Goal: Task Accomplishment & Management: Manage account settings

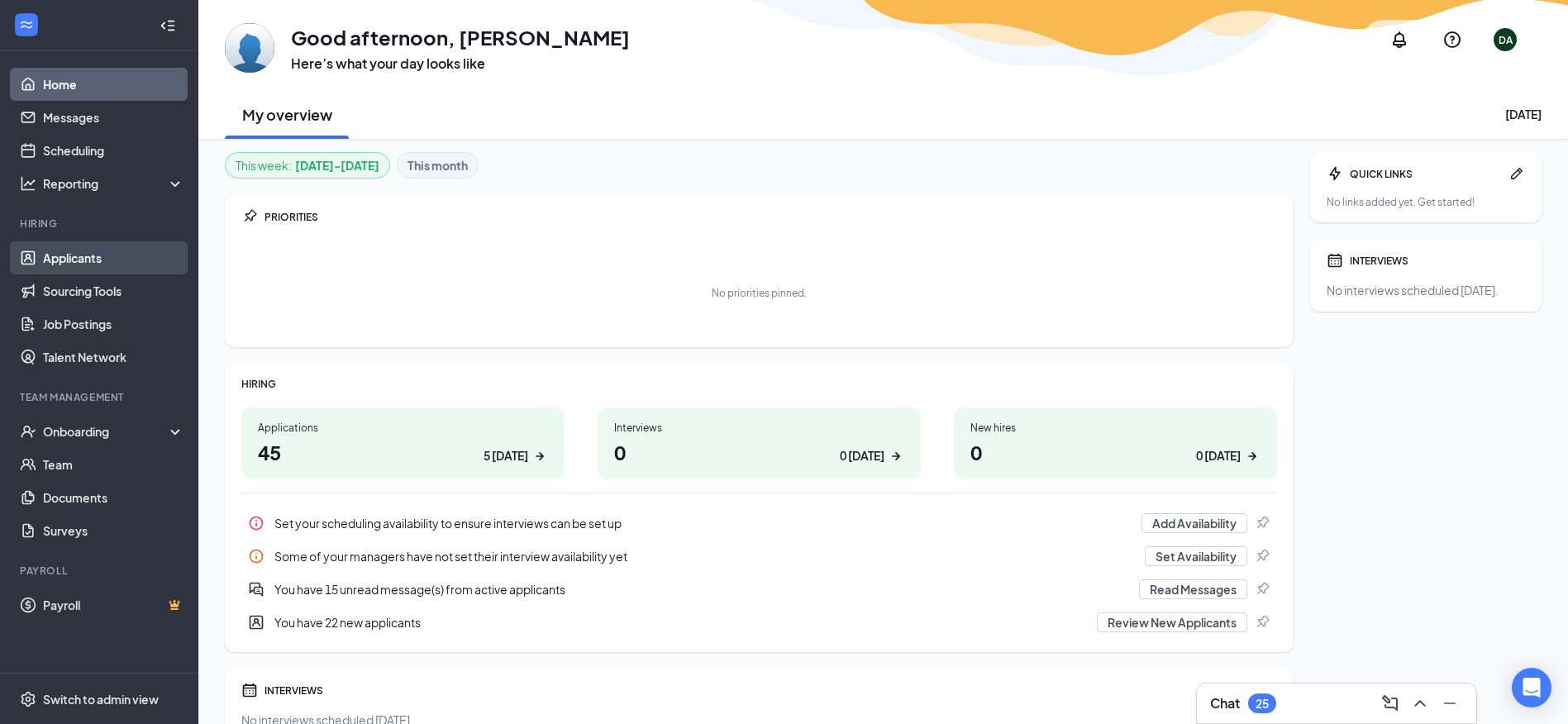
click at [51, 255] on link "Applicants" at bounding box center [113, 258] width 141 height 33
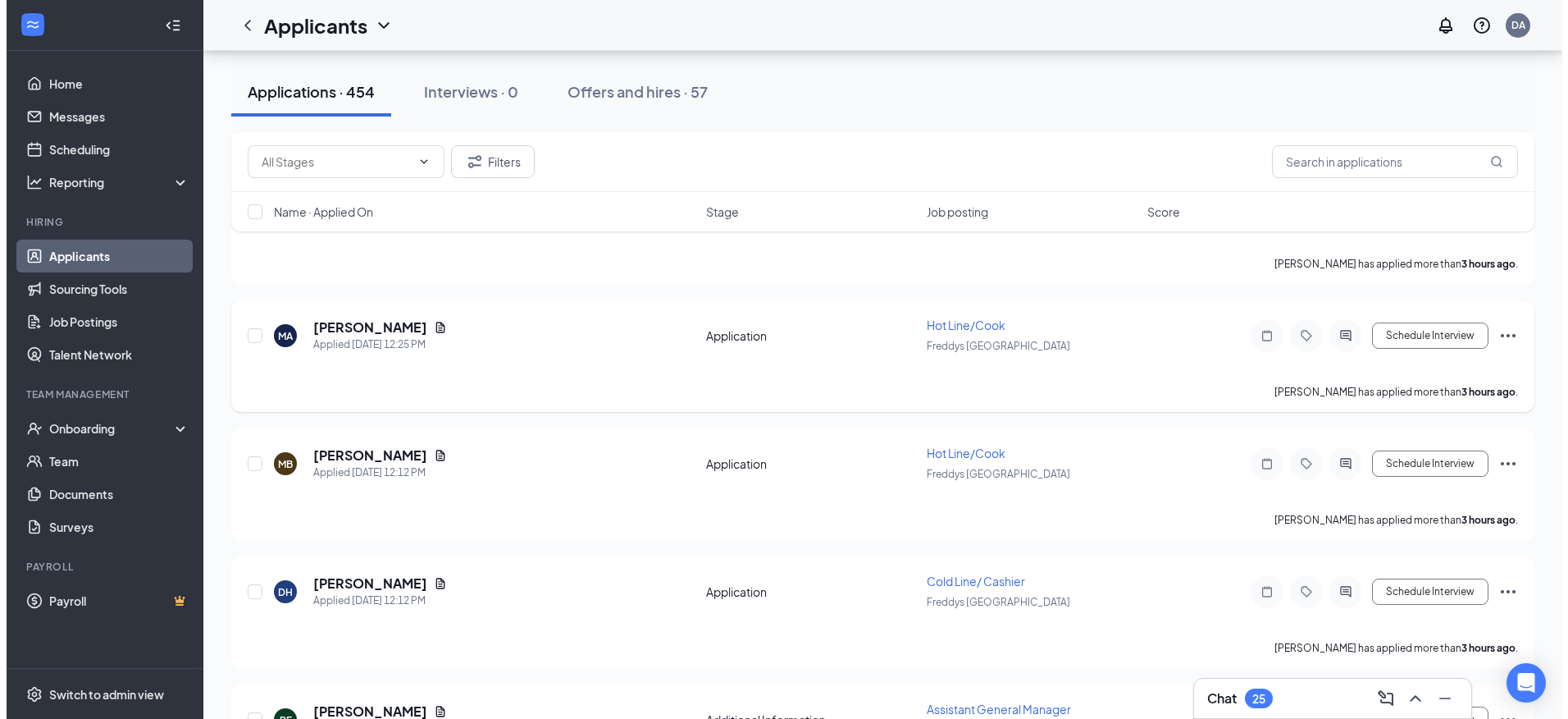
scroll to position [903, 0]
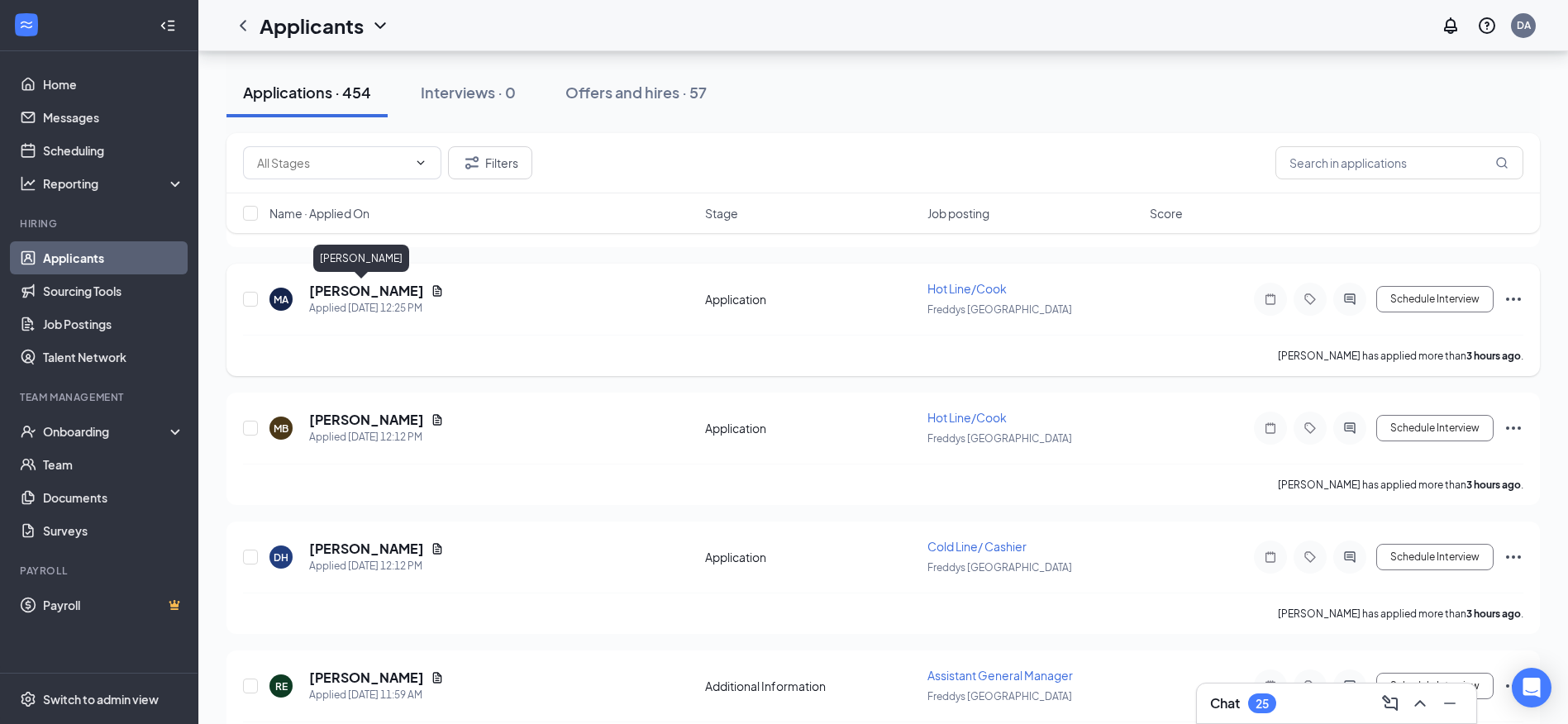
click at [360, 293] on h5 "[PERSON_NAME]" at bounding box center [367, 291] width 115 height 18
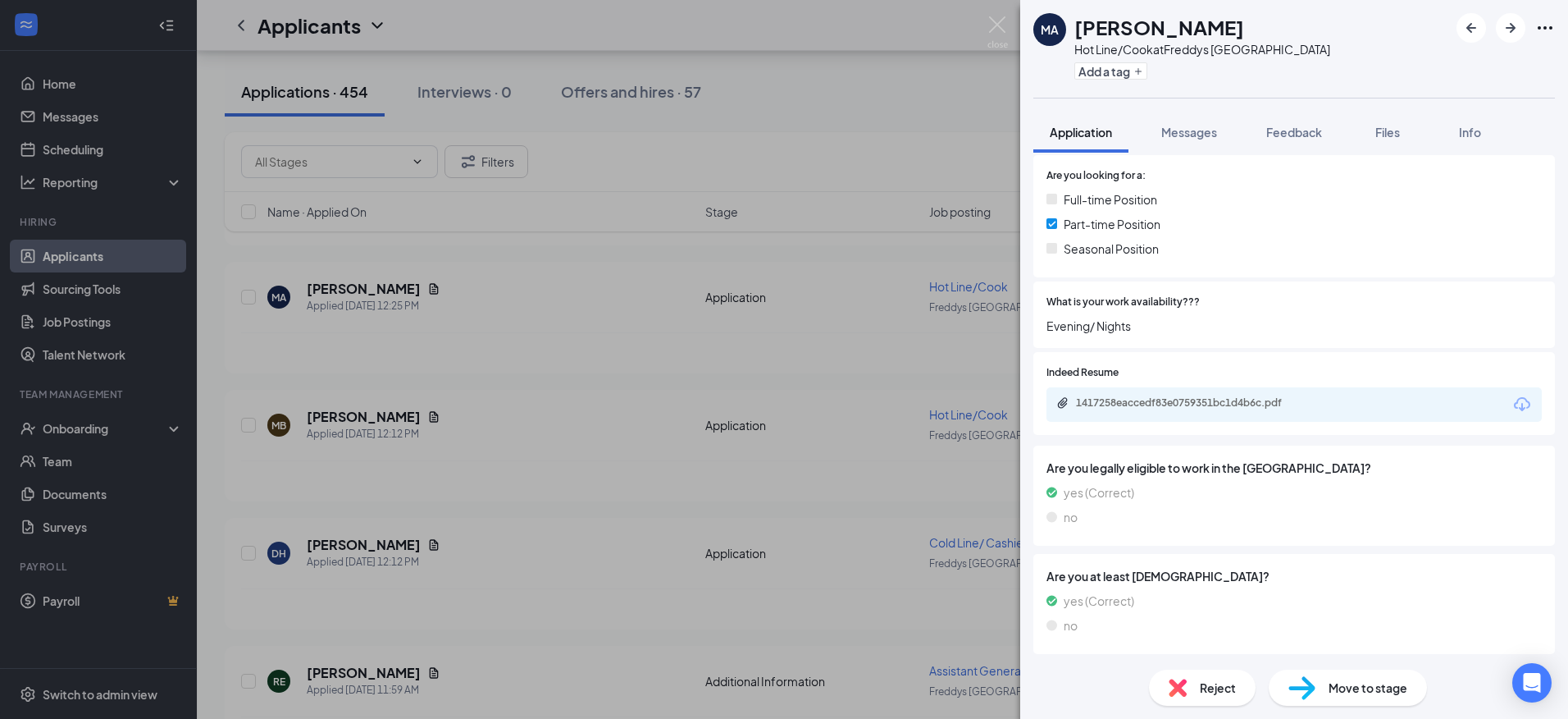
scroll to position [388, 0]
click at [1132, 399] on div "1417258eaccedf83e0759351bc1d4b6c.pdf" at bounding box center [1191, 401] width 230 height 13
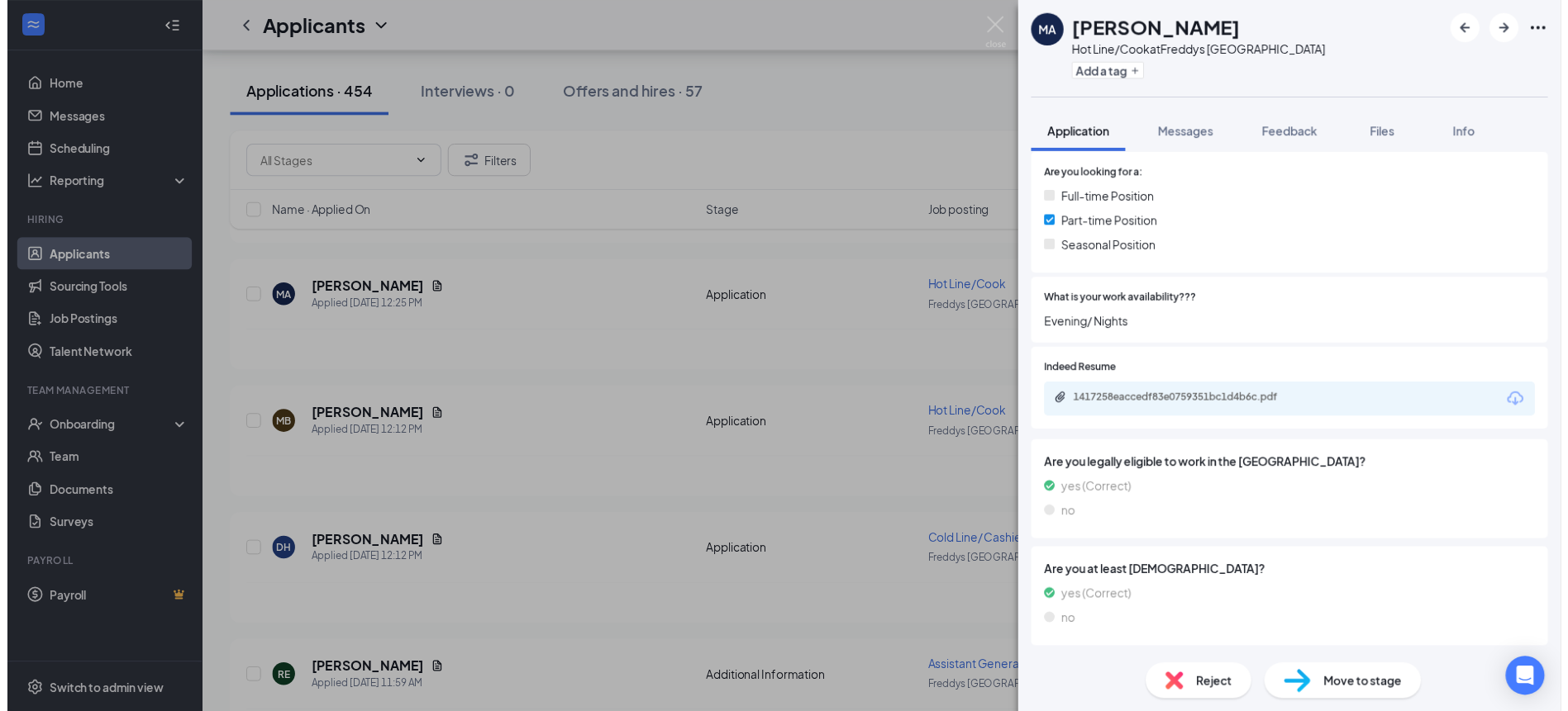
scroll to position [384, 0]
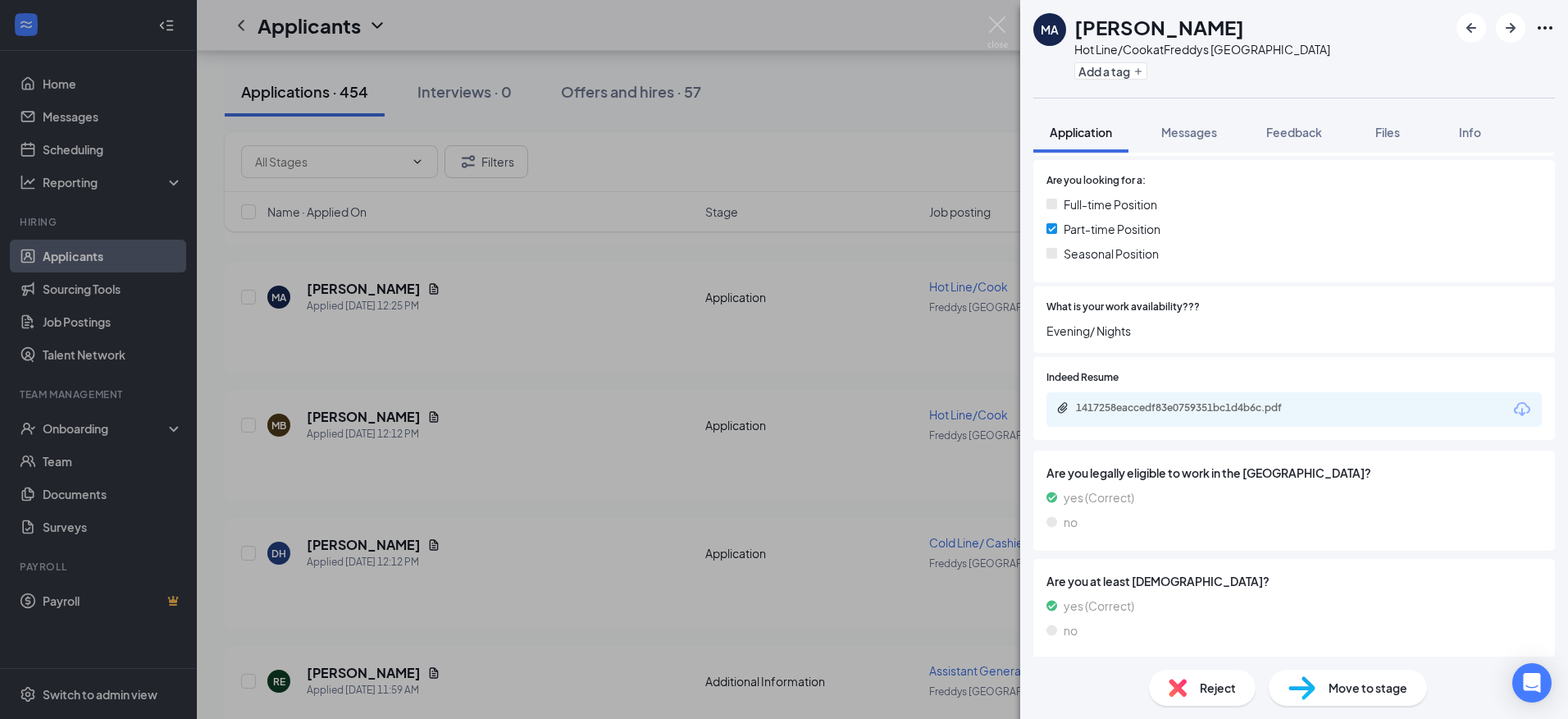
drag, startPoint x: 354, startPoint y: 371, endPoint x: 347, endPoint y: 384, distance: 14.8
click at [354, 376] on div "MA Monica Ard Hot Line/Cook at Freddys West Monroe Add a tag Application Messag…" at bounding box center [784, 360] width 1568 height 719
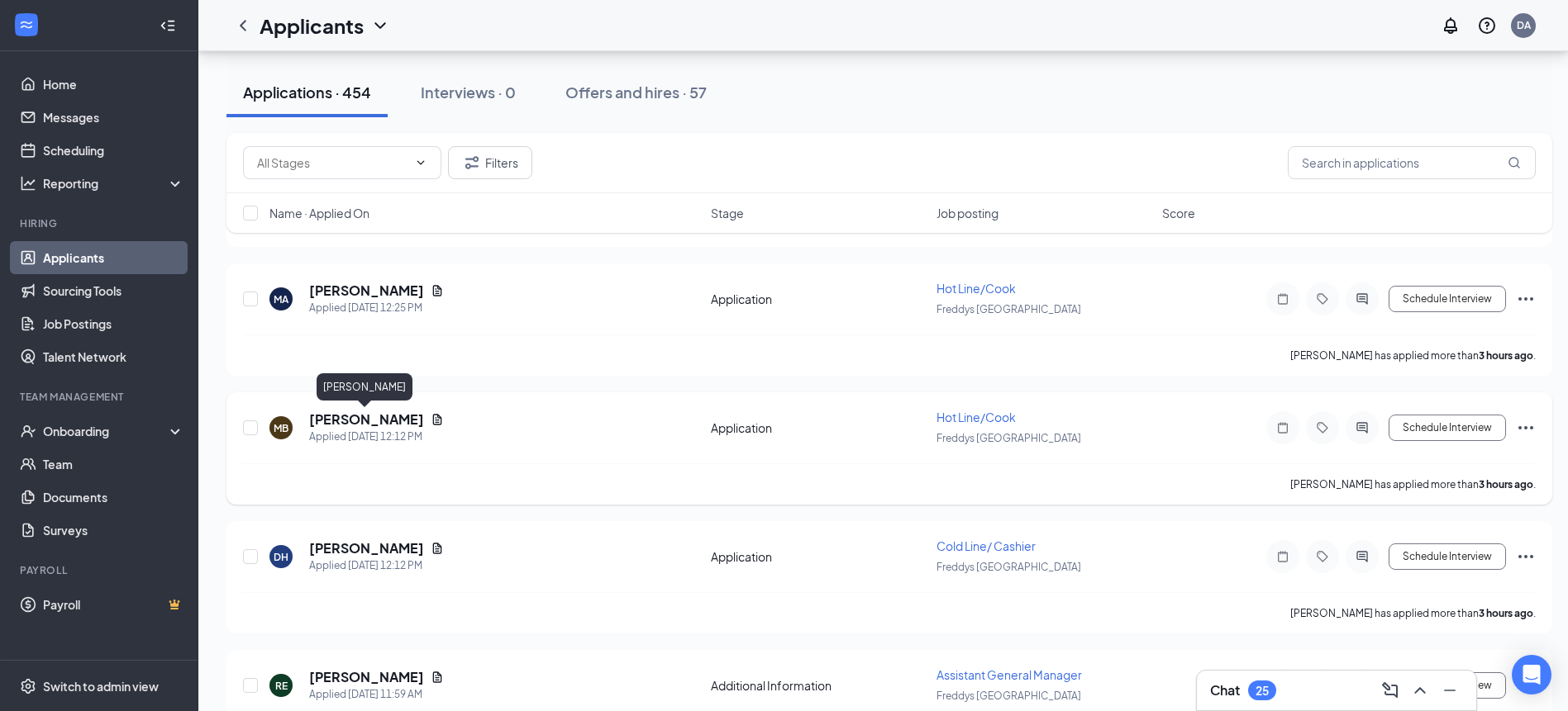
click at [386, 420] on h5 "[PERSON_NAME]" at bounding box center [367, 419] width 115 height 18
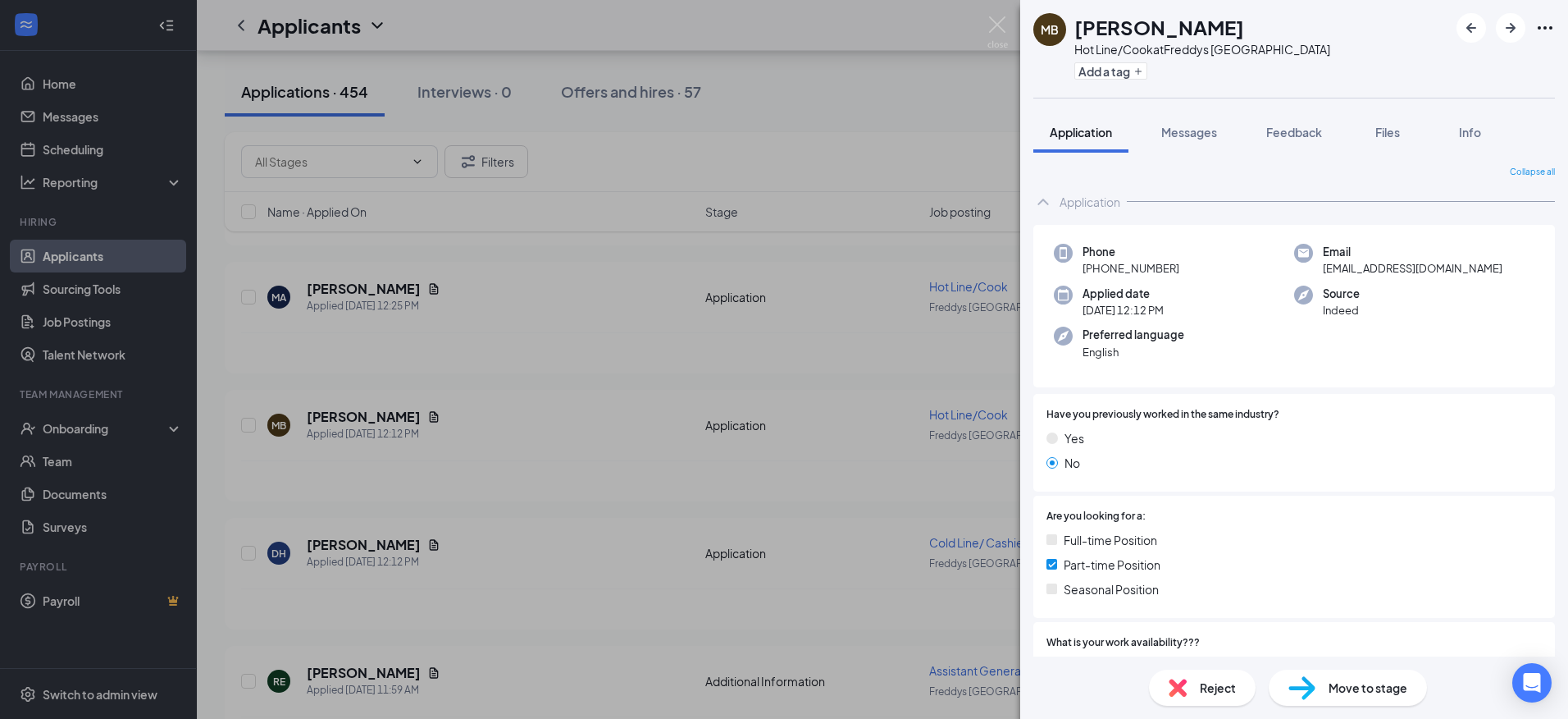
click at [640, 387] on div "MB Michael Britton Hot Line/Cook at Freddys West Monroe Add a tag Application M…" at bounding box center [784, 360] width 1568 height 719
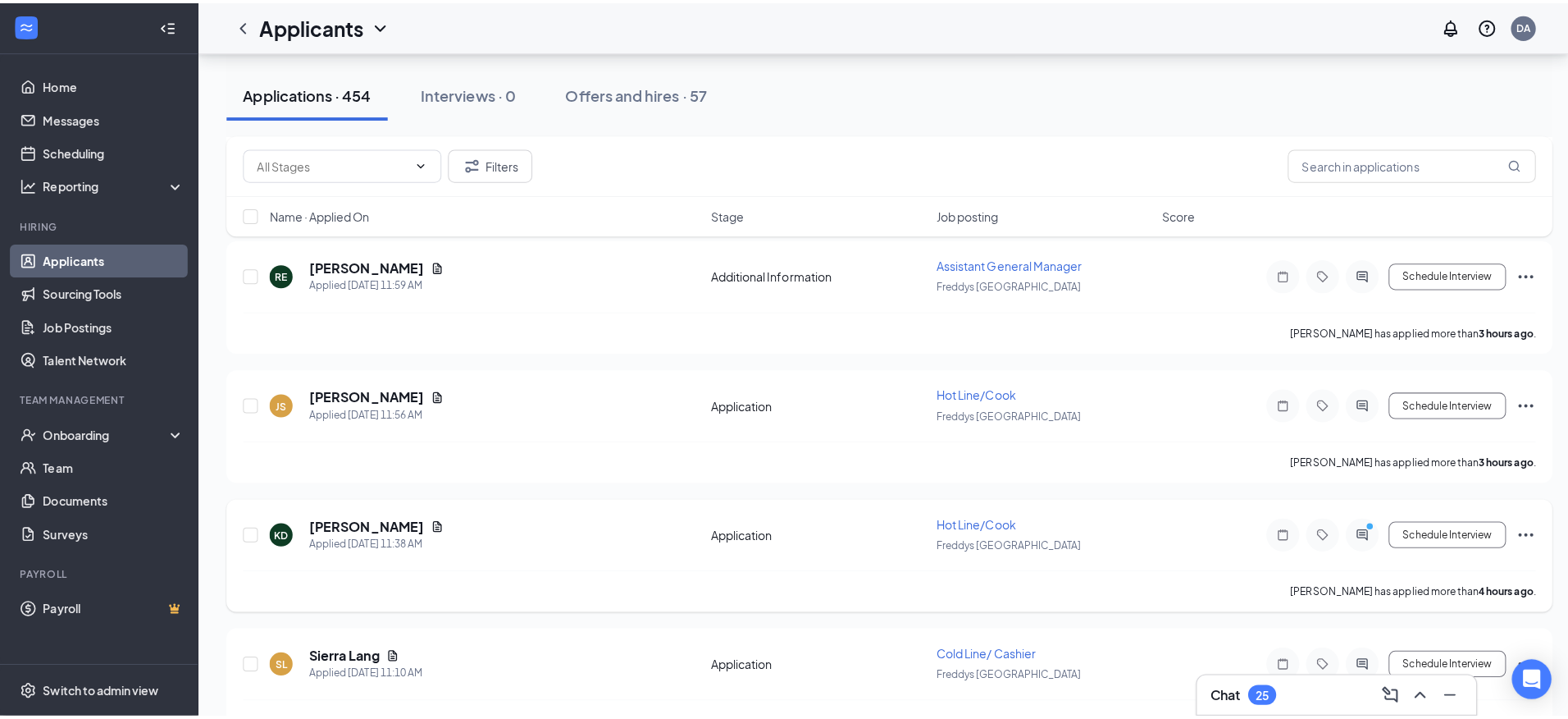
scroll to position [1313, 0]
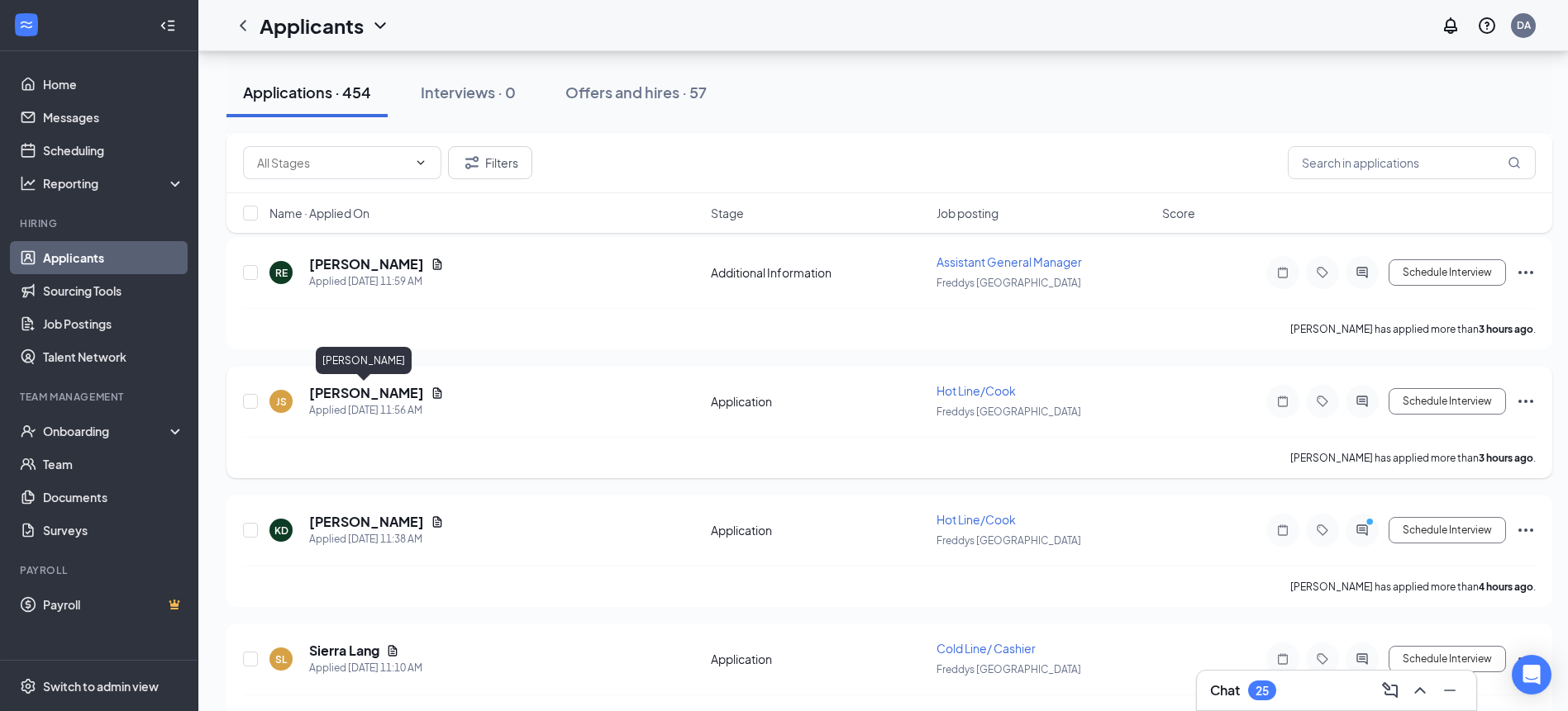
click at [368, 397] on h5 "[PERSON_NAME]" at bounding box center [367, 393] width 115 height 18
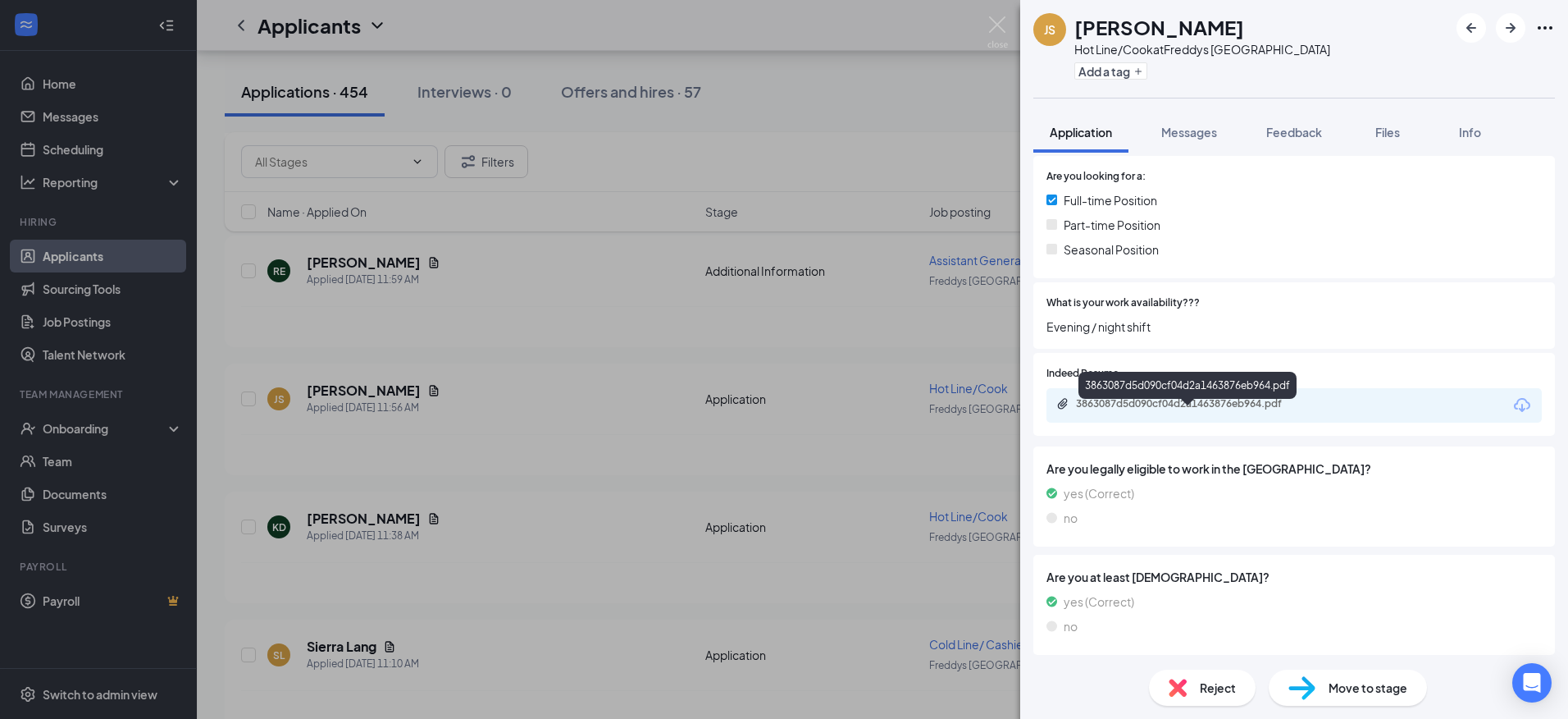
scroll to position [342, 0]
click at [1140, 401] on div "3863087d5d090cf04d2a1463876eb964.pdf" at bounding box center [1191, 401] width 230 height 13
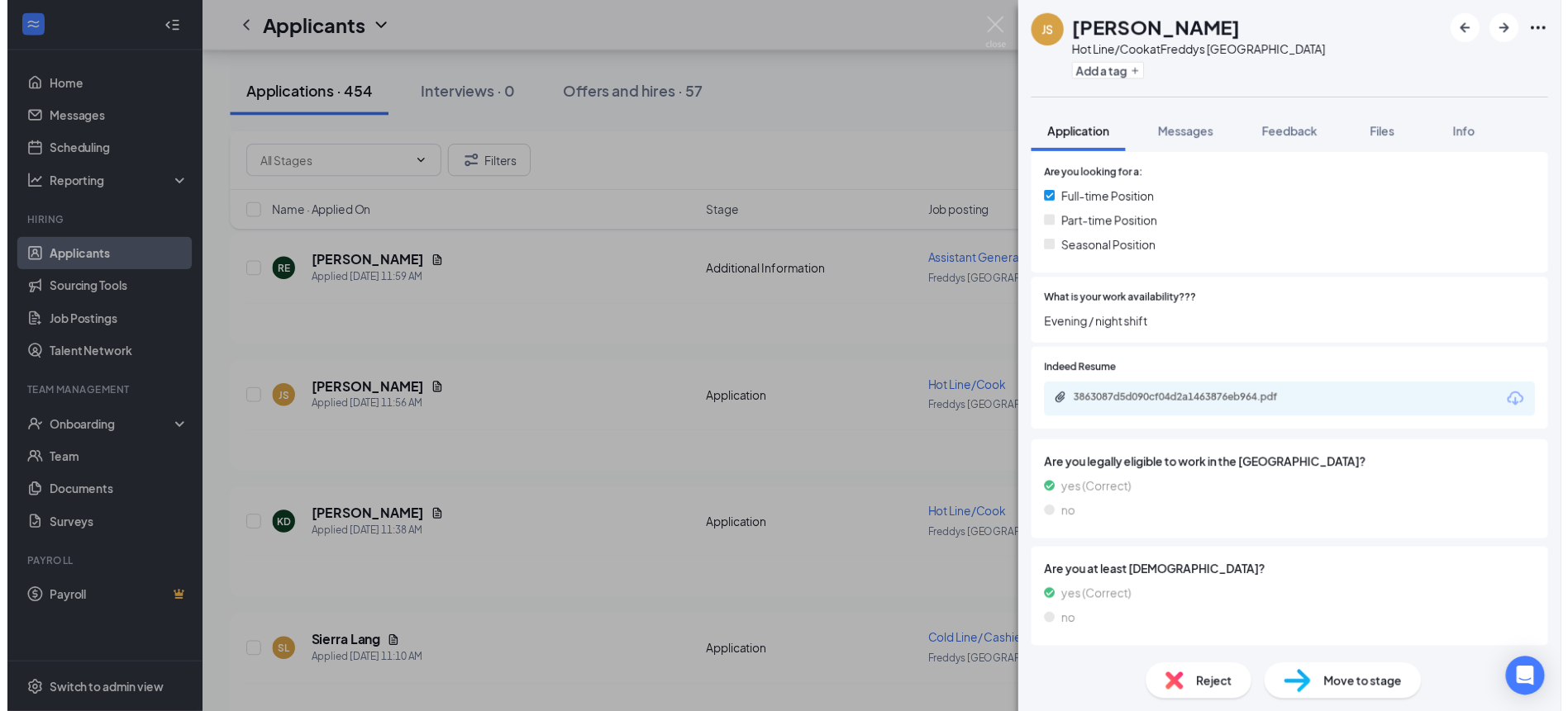
scroll to position [338, 0]
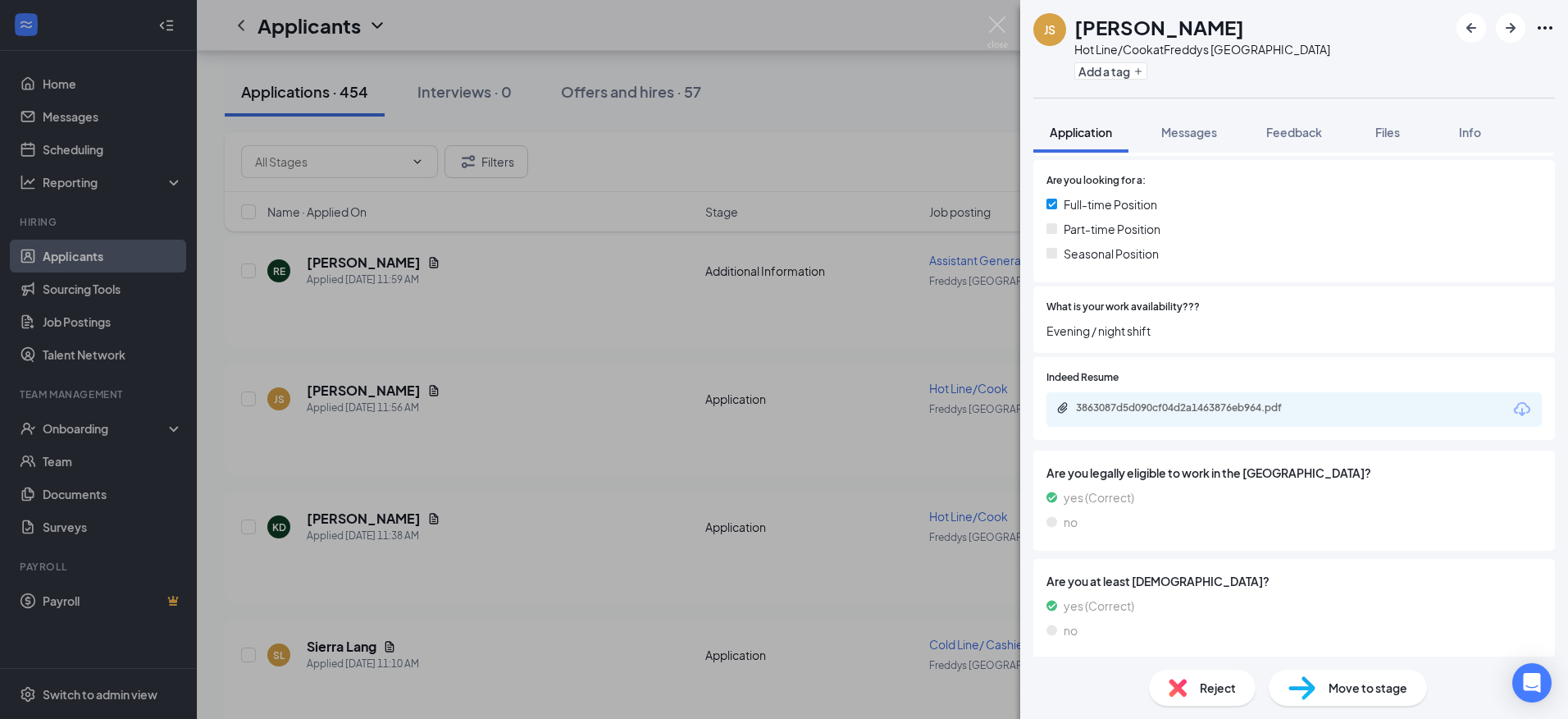
click at [514, 352] on div "JS Jamarcia Smith Hot Line/Cook at Freddys West Monroe Add a tag Application Me…" at bounding box center [784, 360] width 1568 height 719
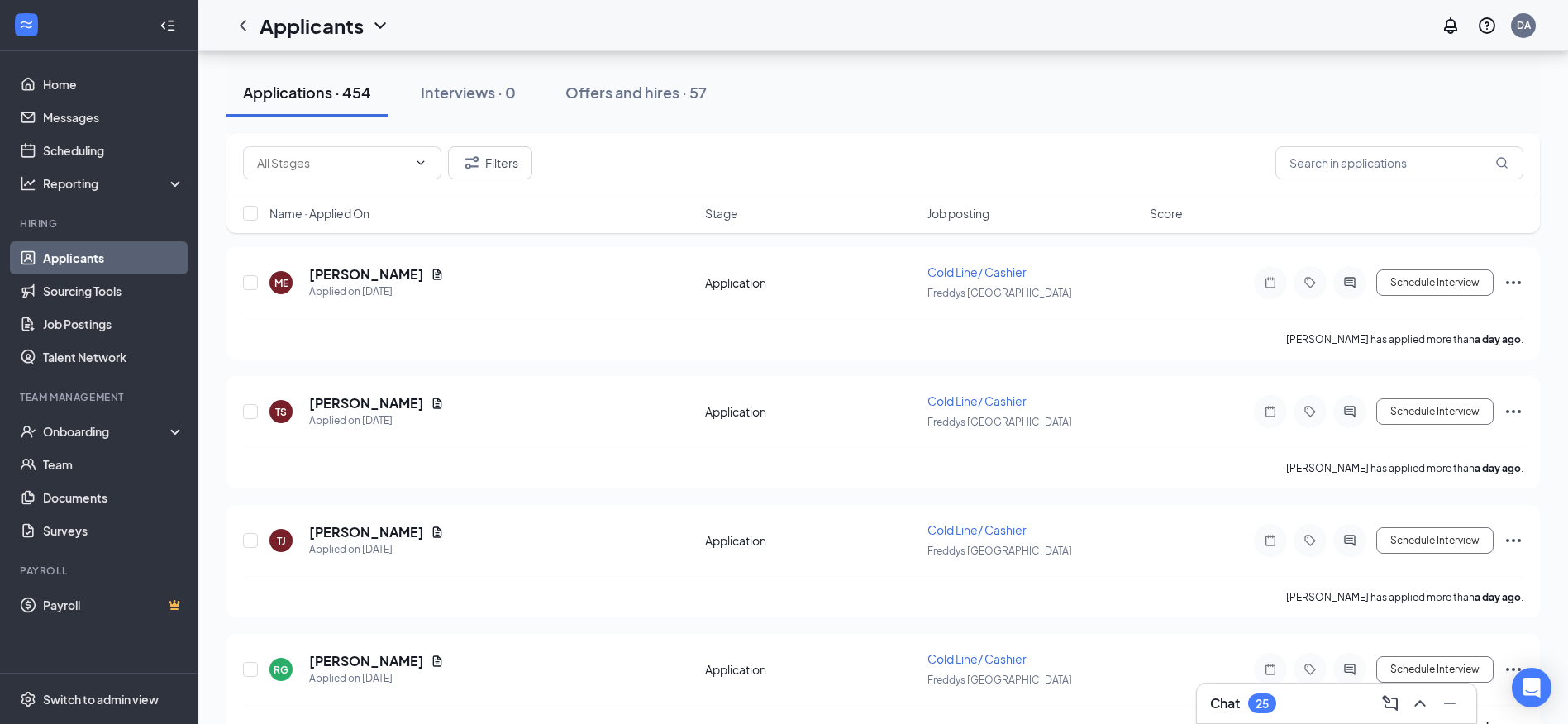
scroll to position [5040, 0]
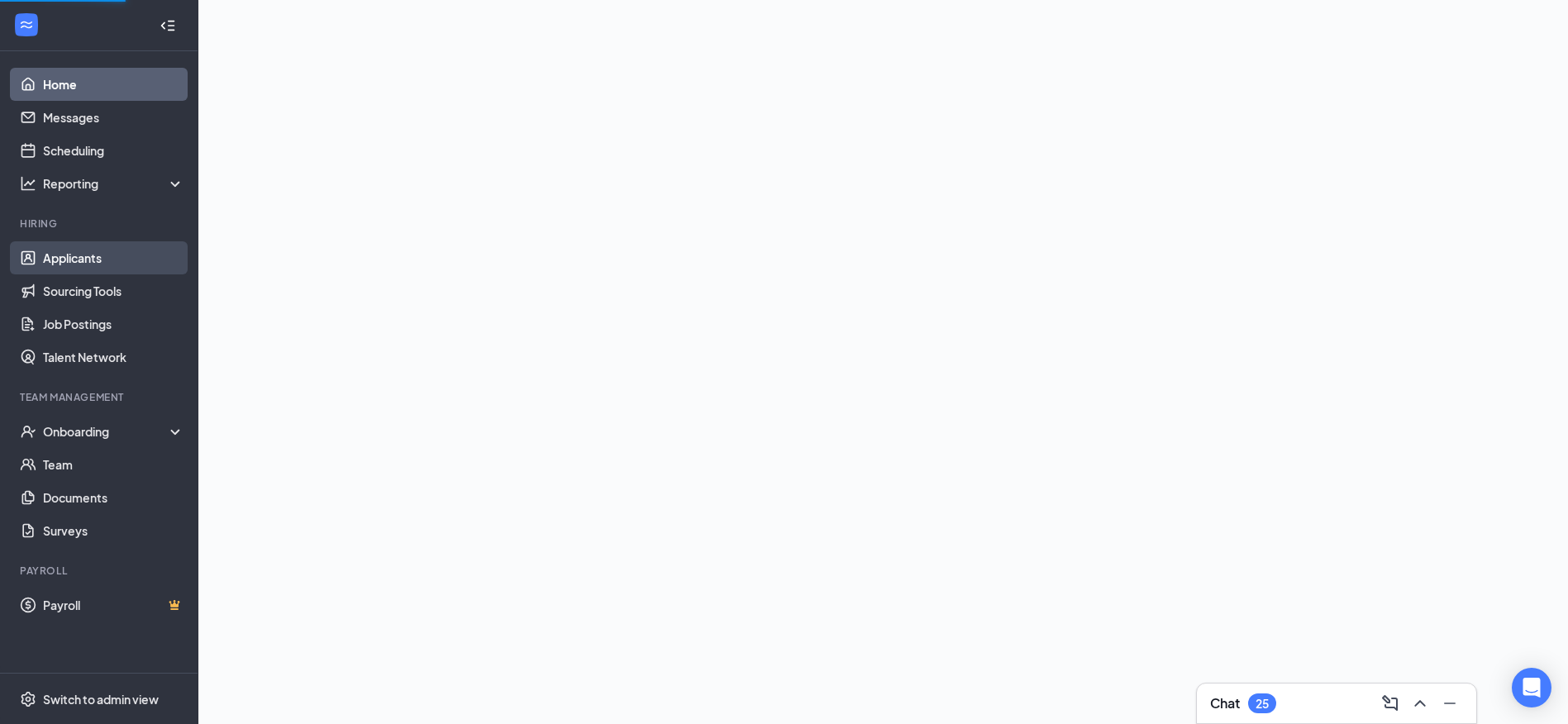
click at [56, 253] on link "Applicants" at bounding box center [113, 258] width 141 height 33
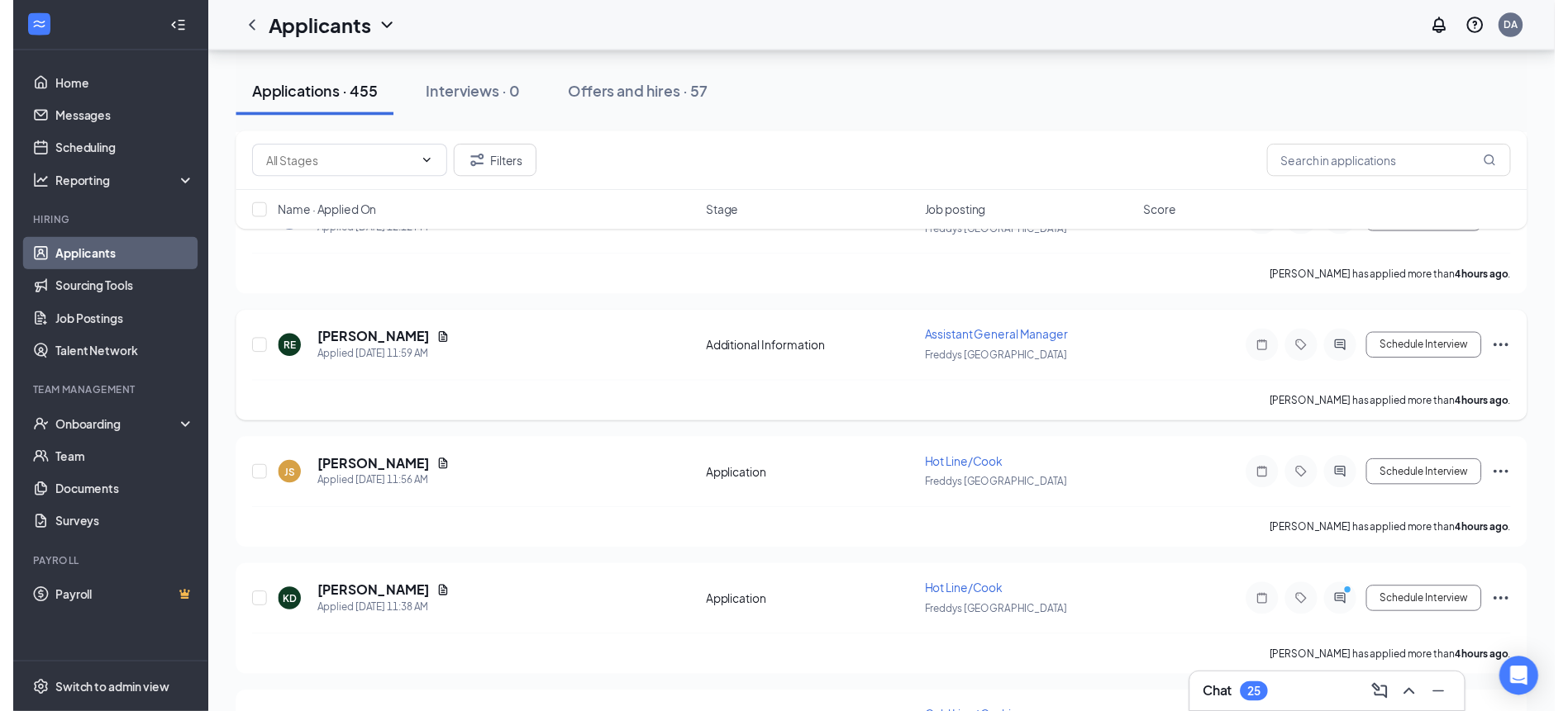
scroll to position [1404, 0]
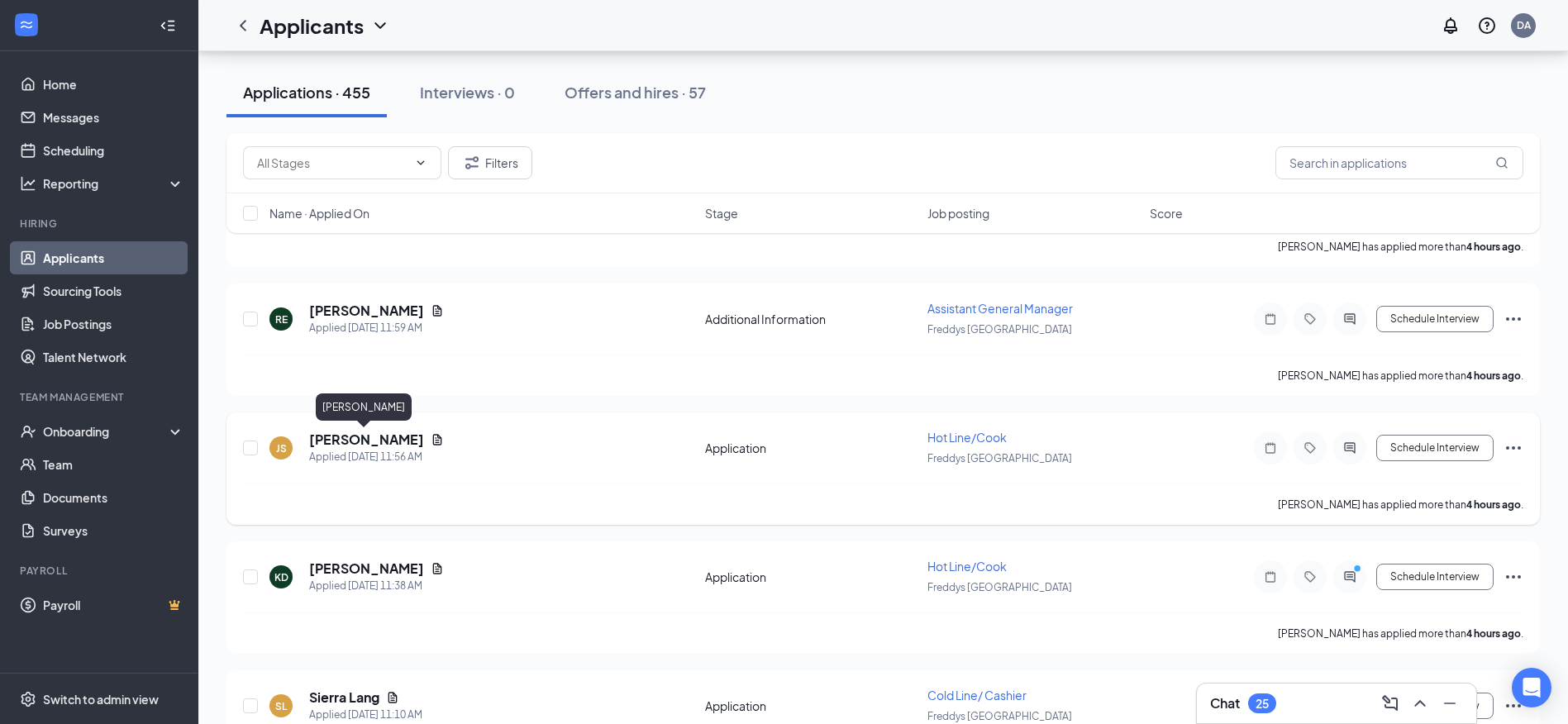
click at [356, 439] on h5 "[PERSON_NAME]" at bounding box center [367, 440] width 115 height 18
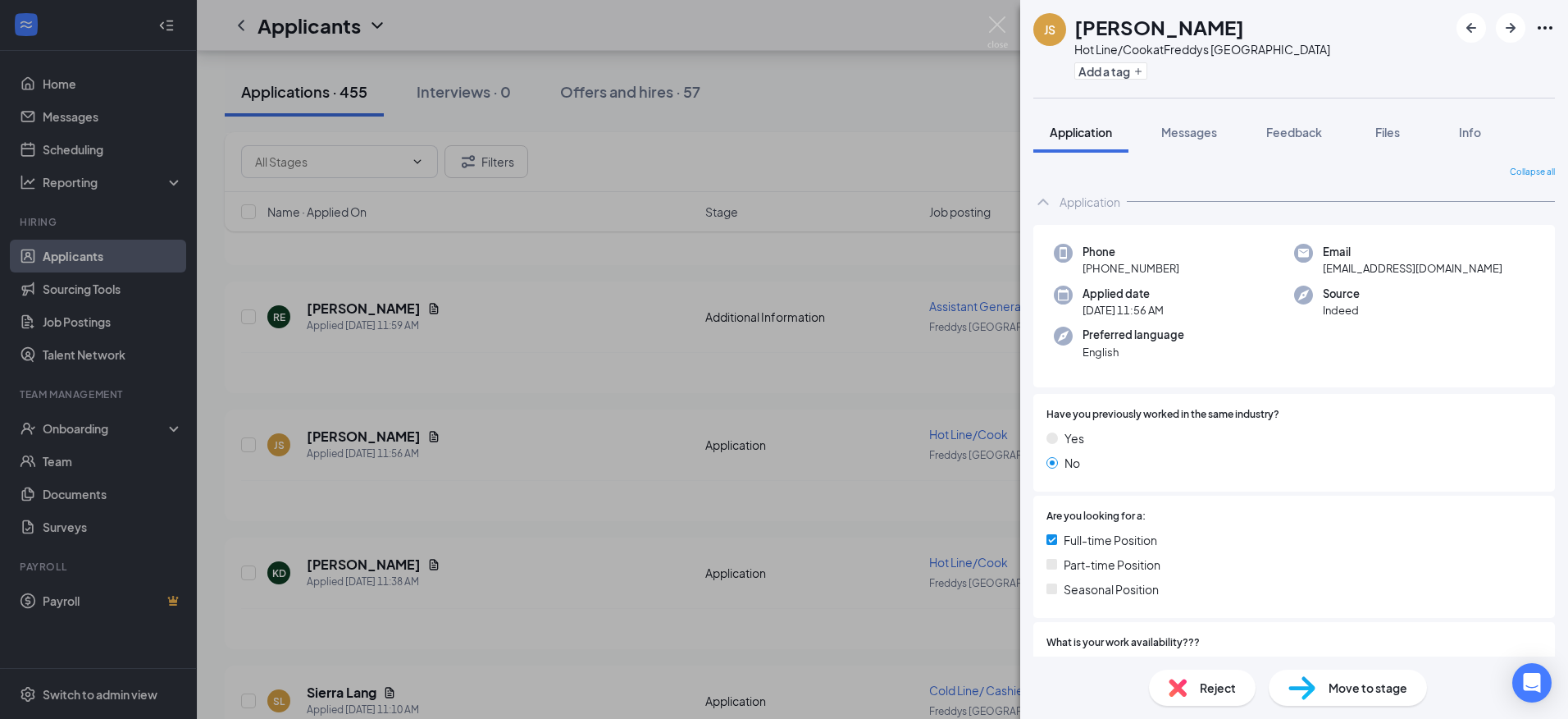
click at [586, 400] on div "JS Jamarcia Smith Hot Line/Cook at Freddys West Monroe Add a tag Application Me…" at bounding box center [784, 360] width 1568 height 719
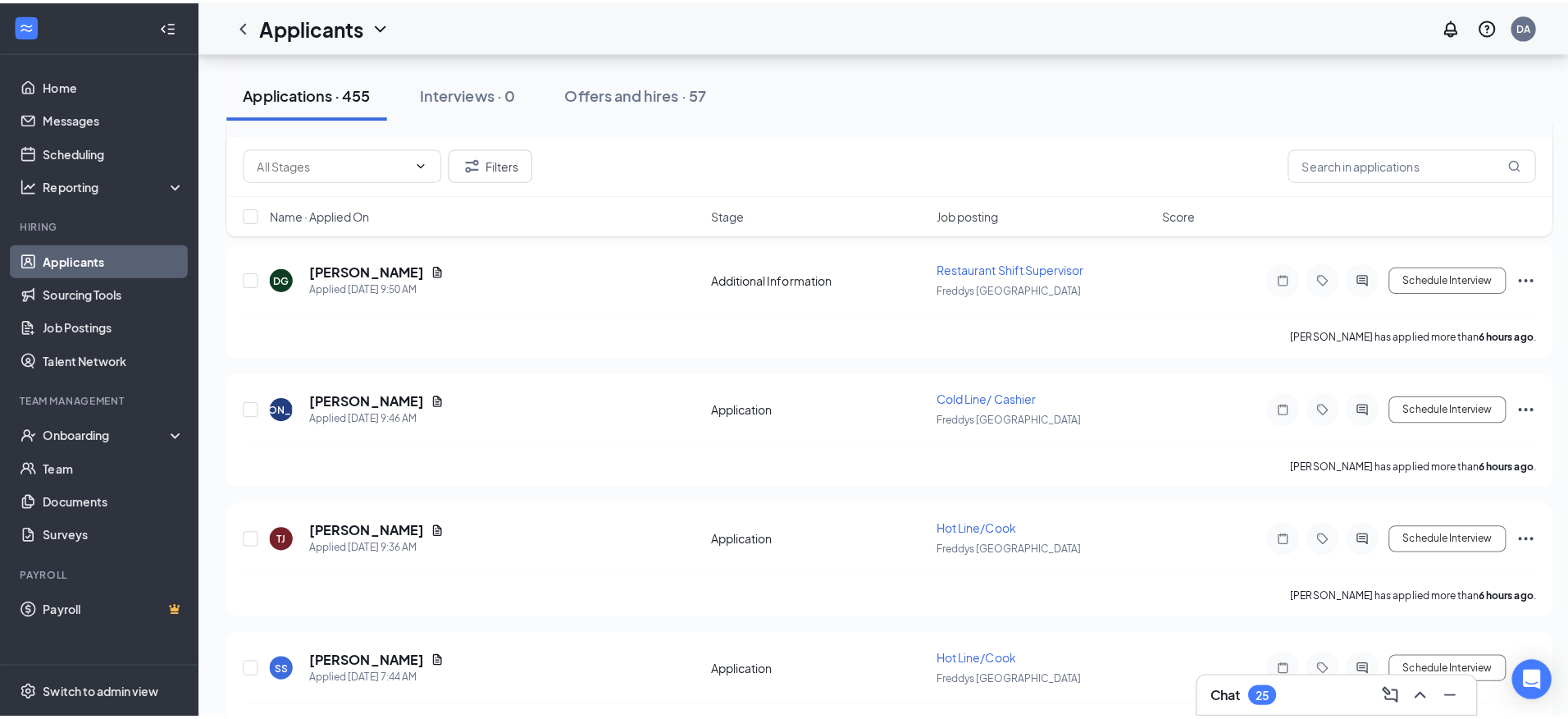
scroll to position [2215, 0]
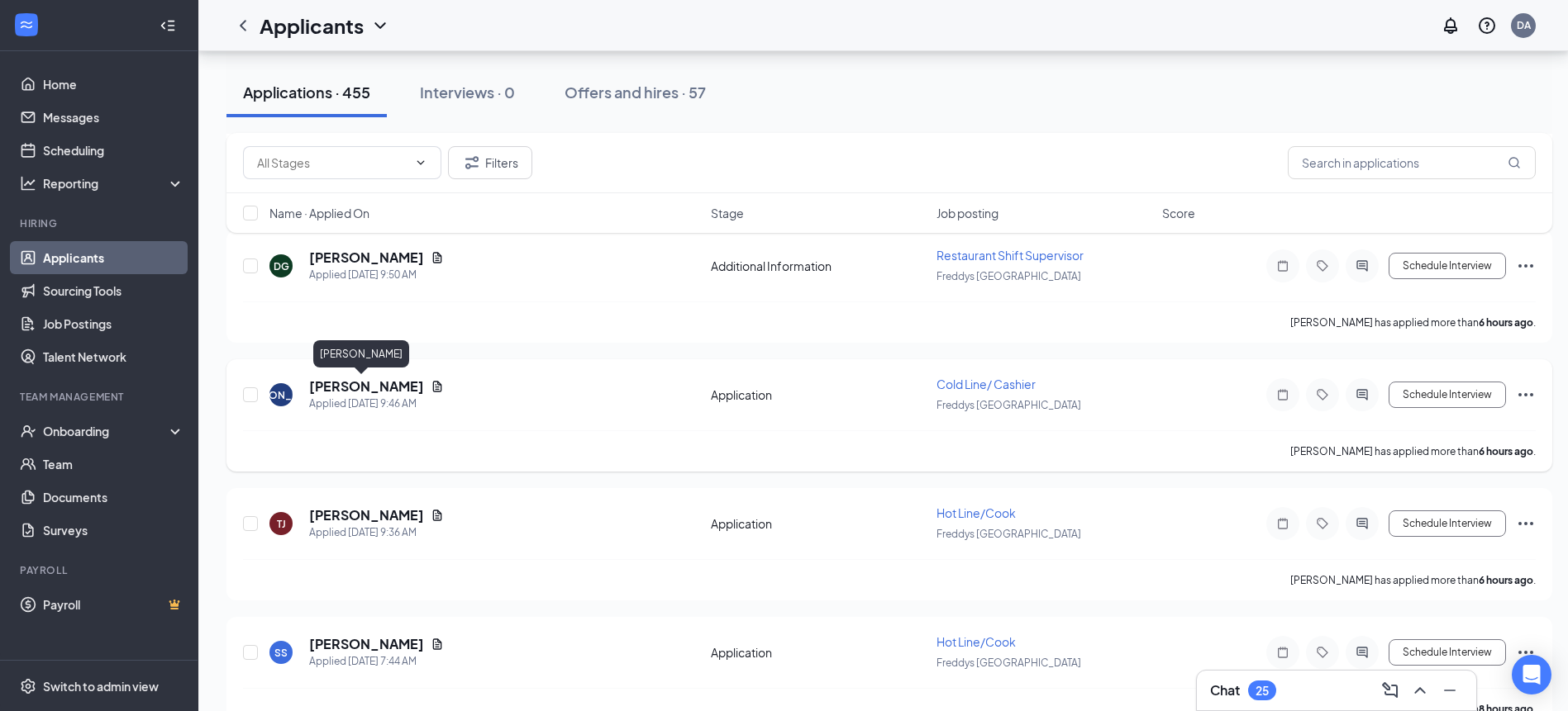
click at [338, 387] on h5 "Jenny Ames" at bounding box center [367, 386] width 115 height 18
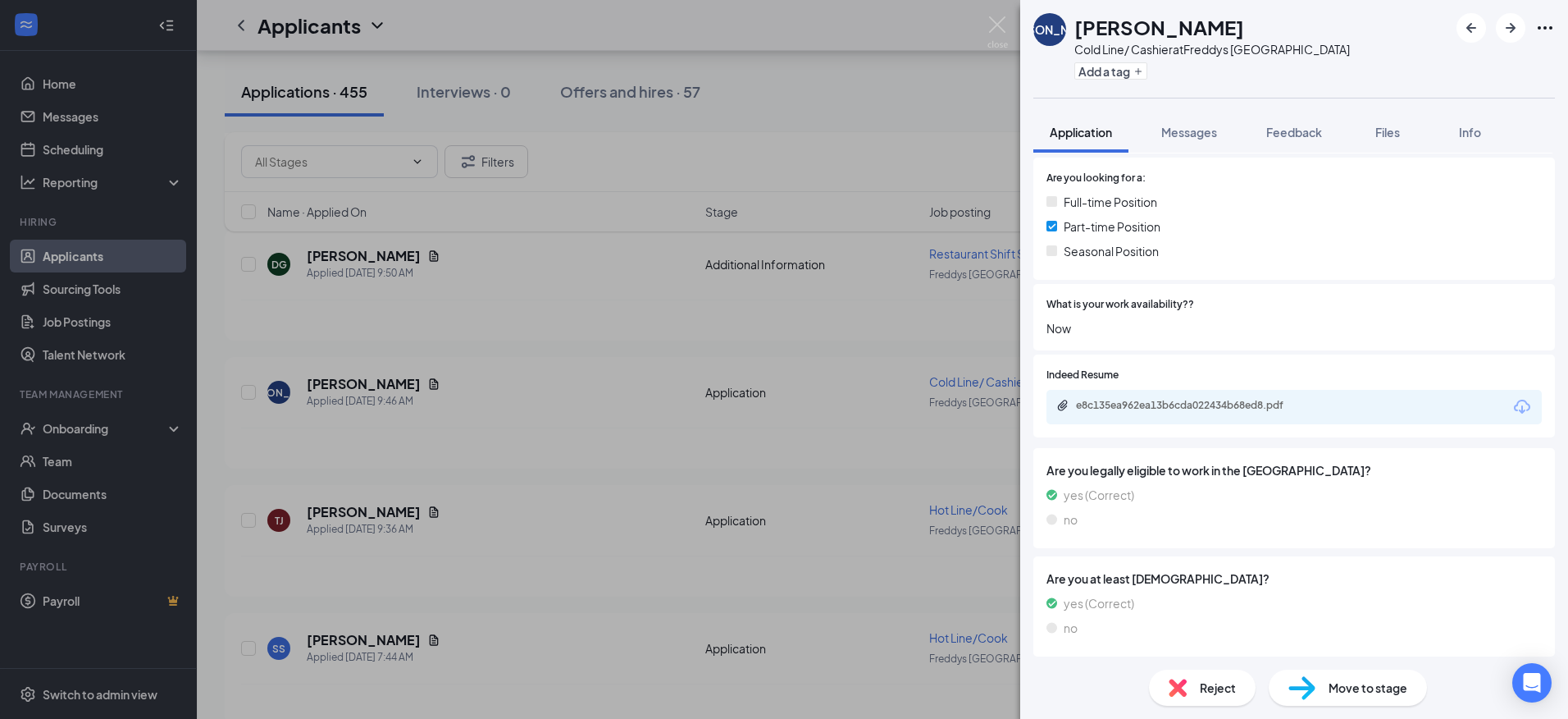
scroll to position [342, 0]
click at [1117, 421] on div "Indeed Resume e8c135ea962ea13b6cda022434b68ed8.pdf" at bounding box center [1295, 392] width 521 height 83
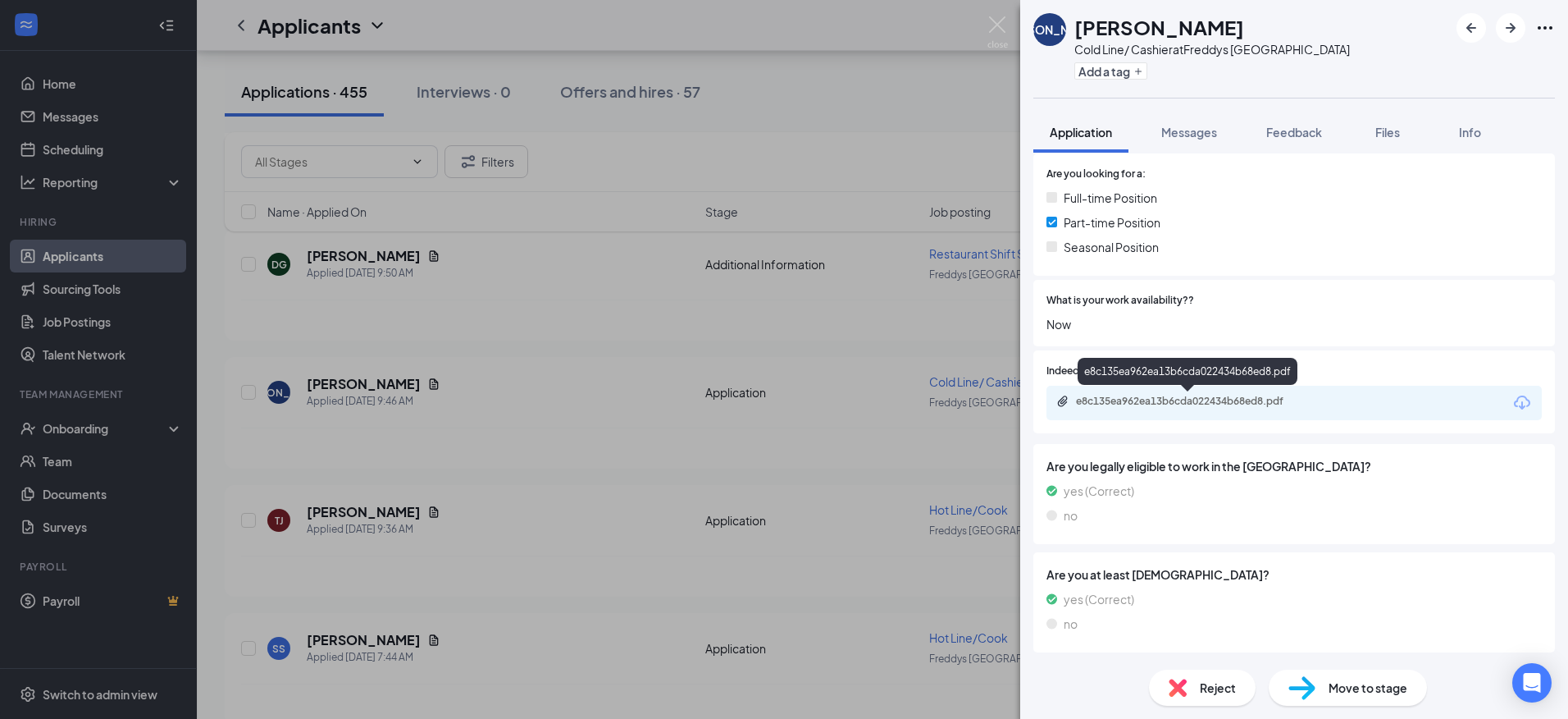
click at [1117, 403] on div "e8c135ea962ea13b6cda022434b68ed8.pdf" at bounding box center [1191, 401] width 230 height 13
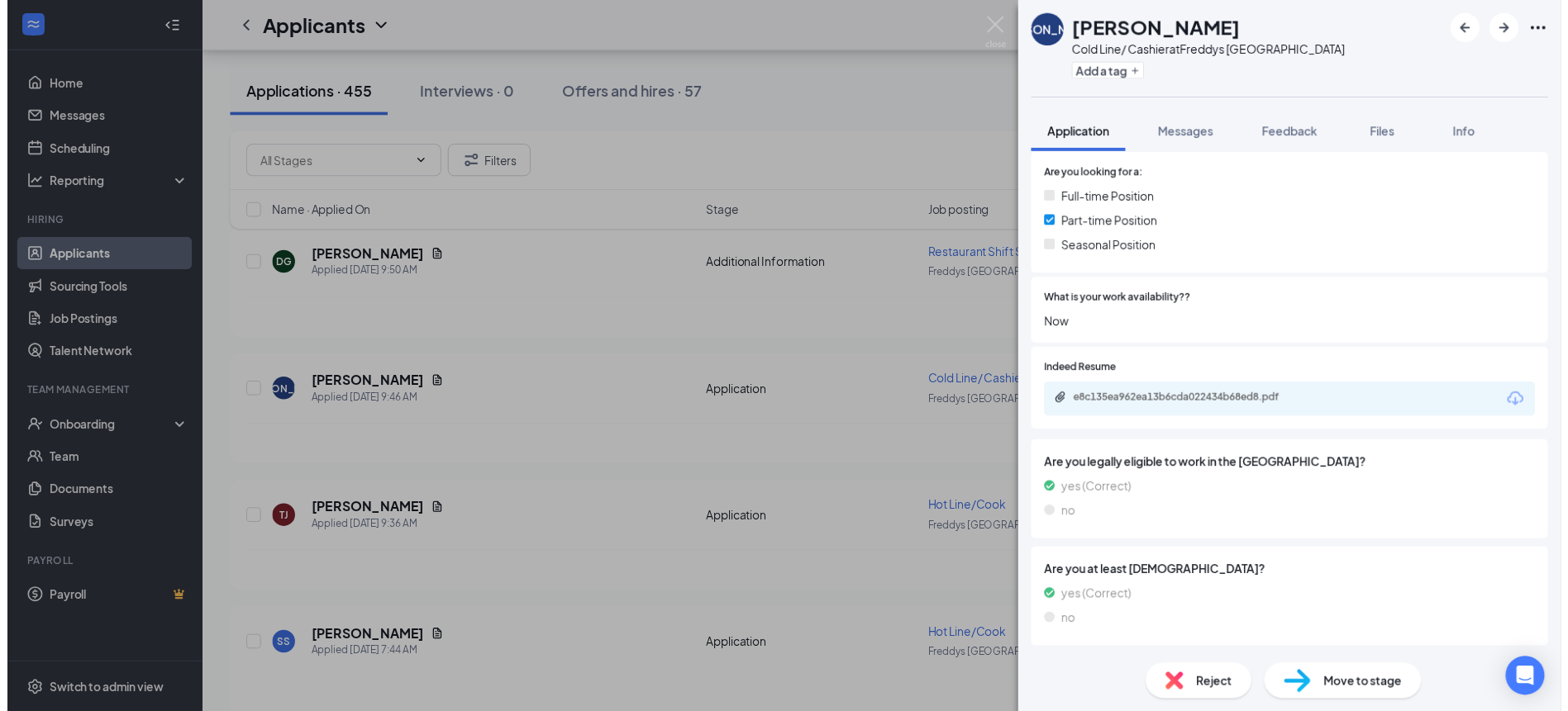
scroll to position [338, 0]
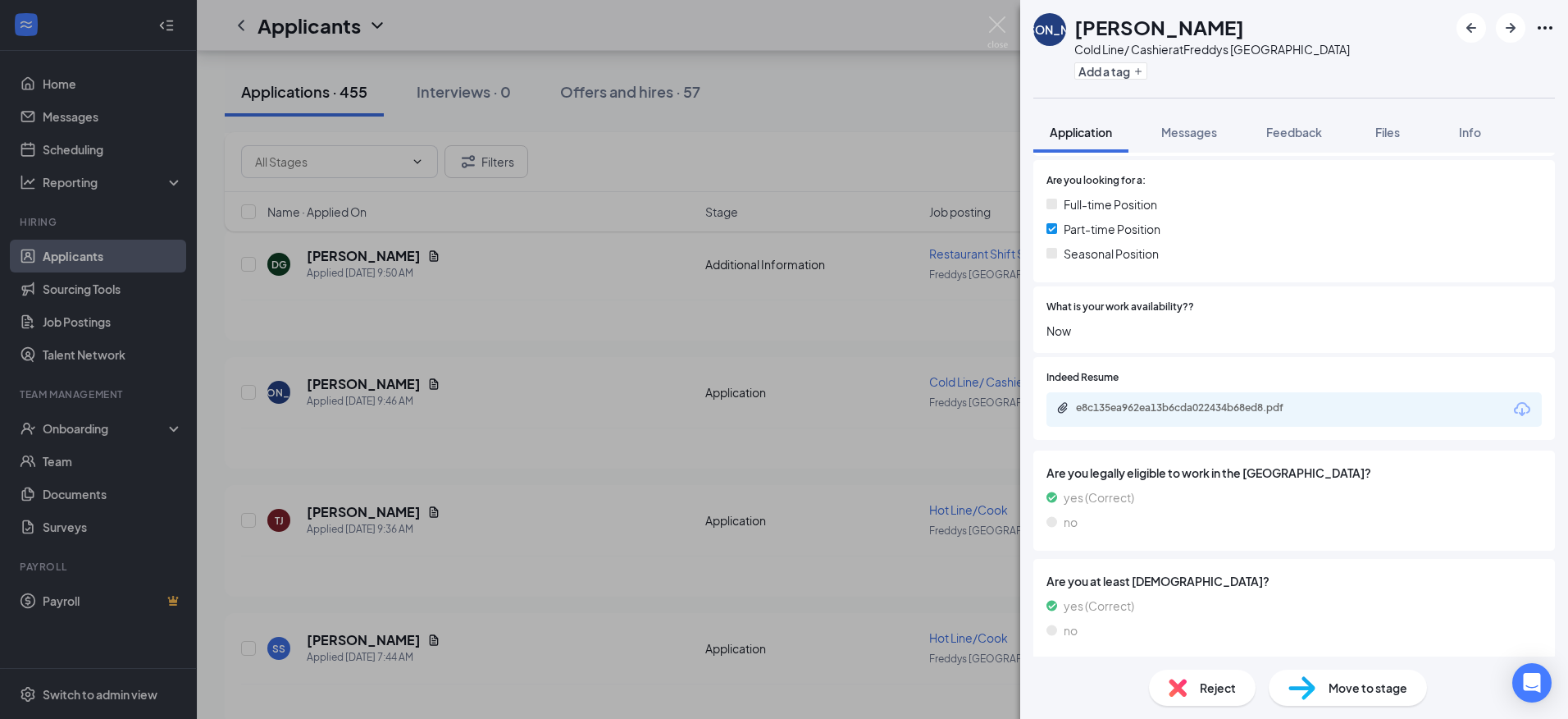
click at [521, 475] on div "JA Jenny Ames Cold Line/ Cashier at Freddys West Monroe Add a tag Application M…" at bounding box center [784, 360] width 1568 height 719
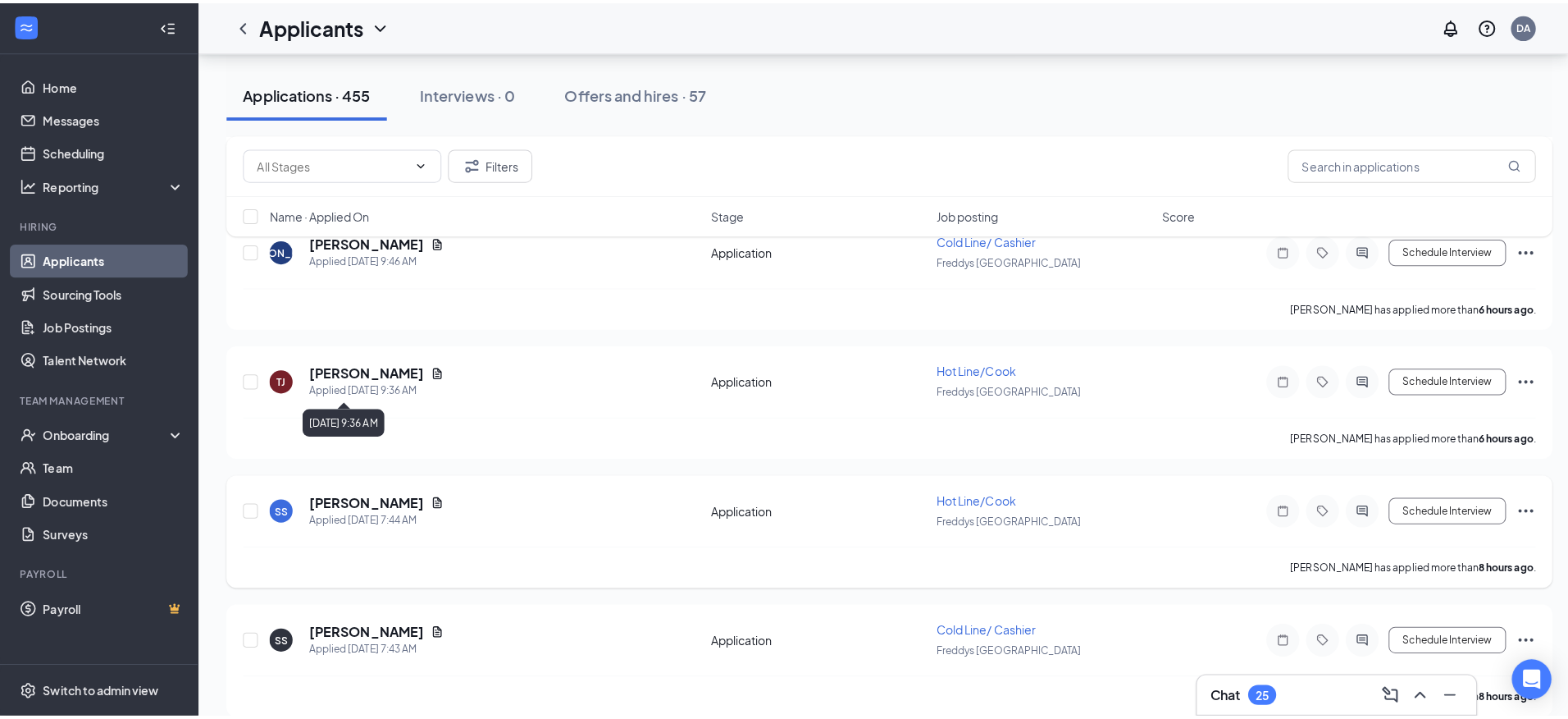
scroll to position [2380, 0]
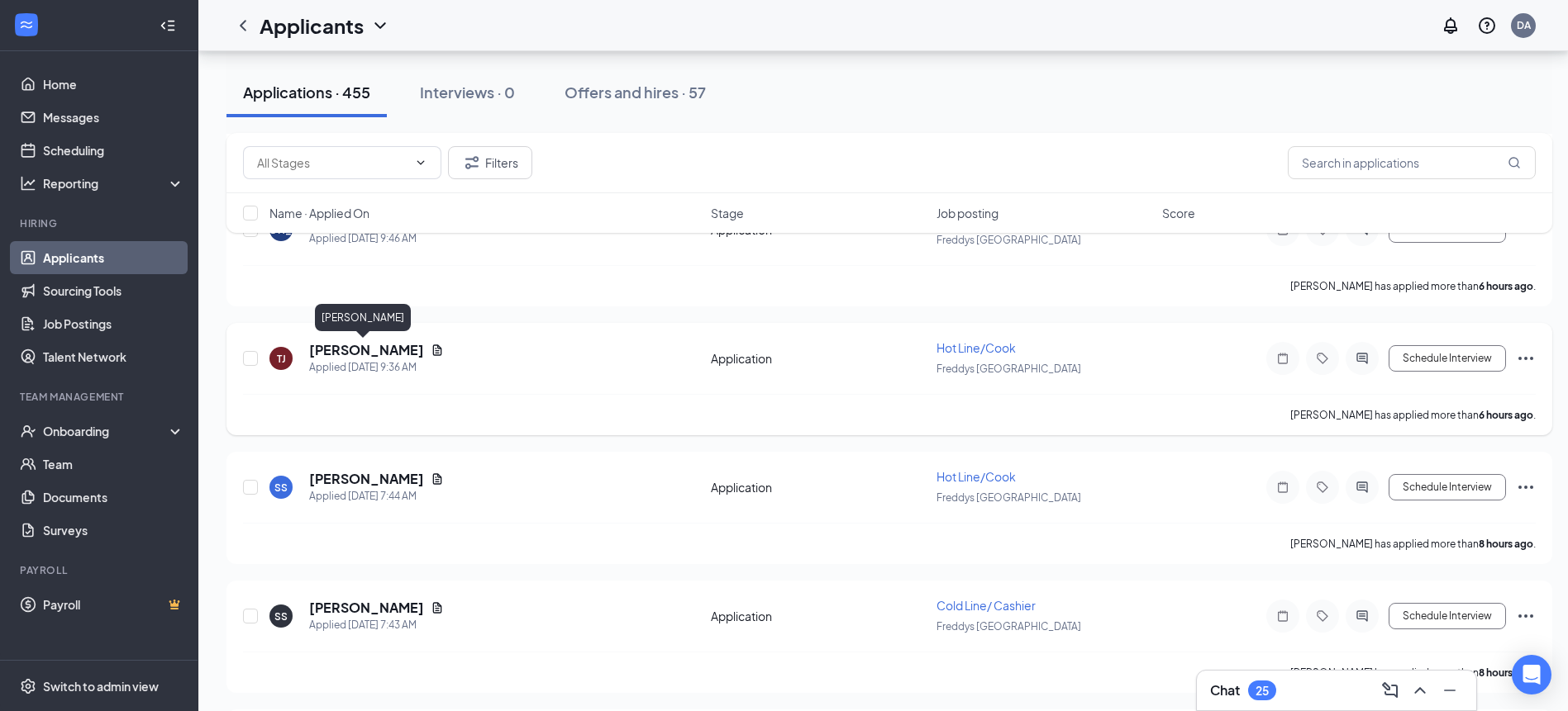
click at [401, 347] on h5 "TAsha Johnson" at bounding box center [367, 350] width 115 height 18
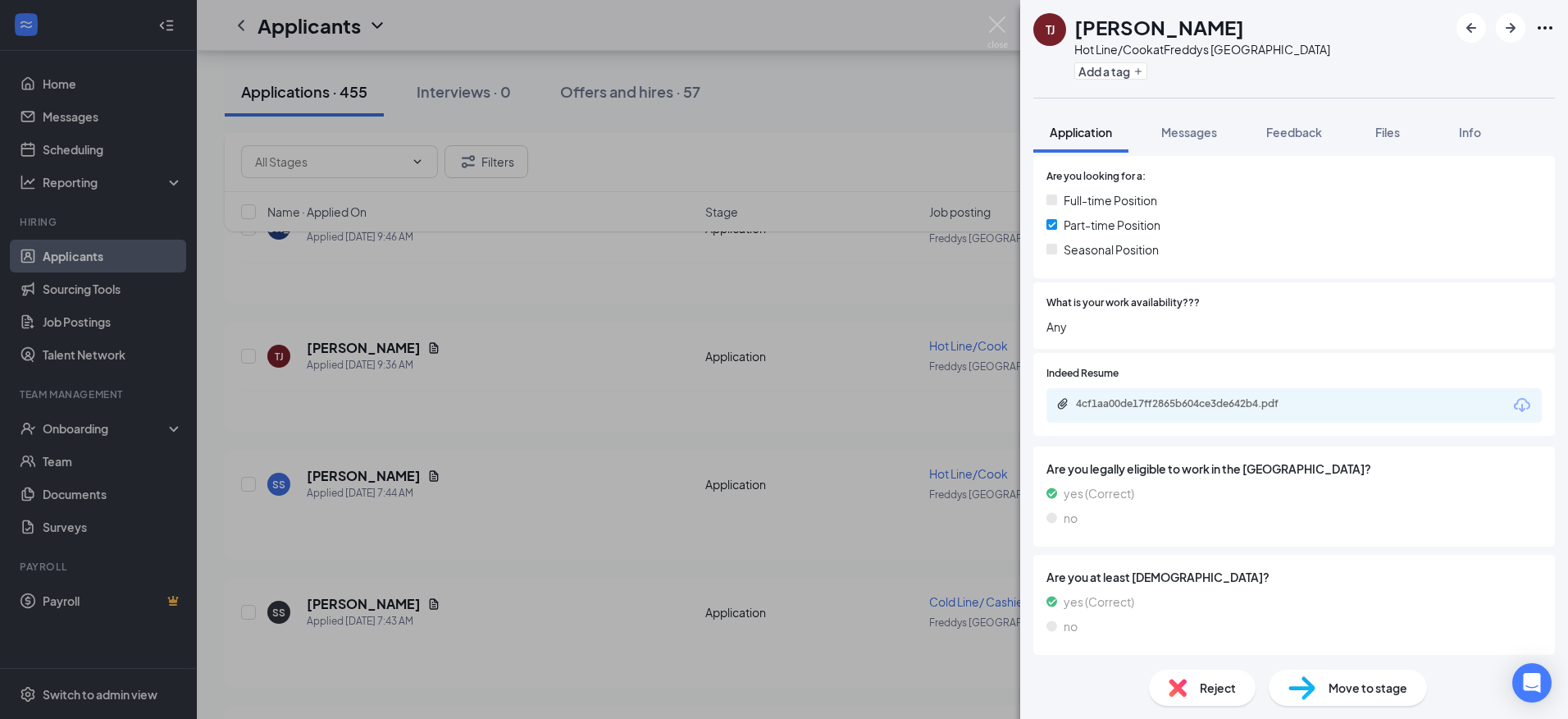
scroll to position [388, 0]
click at [1181, 399] on div "4cf1aa00de17ff2865b604ce3de642b4.pdf" at bounding box center [1191, 401] width 230 height 13
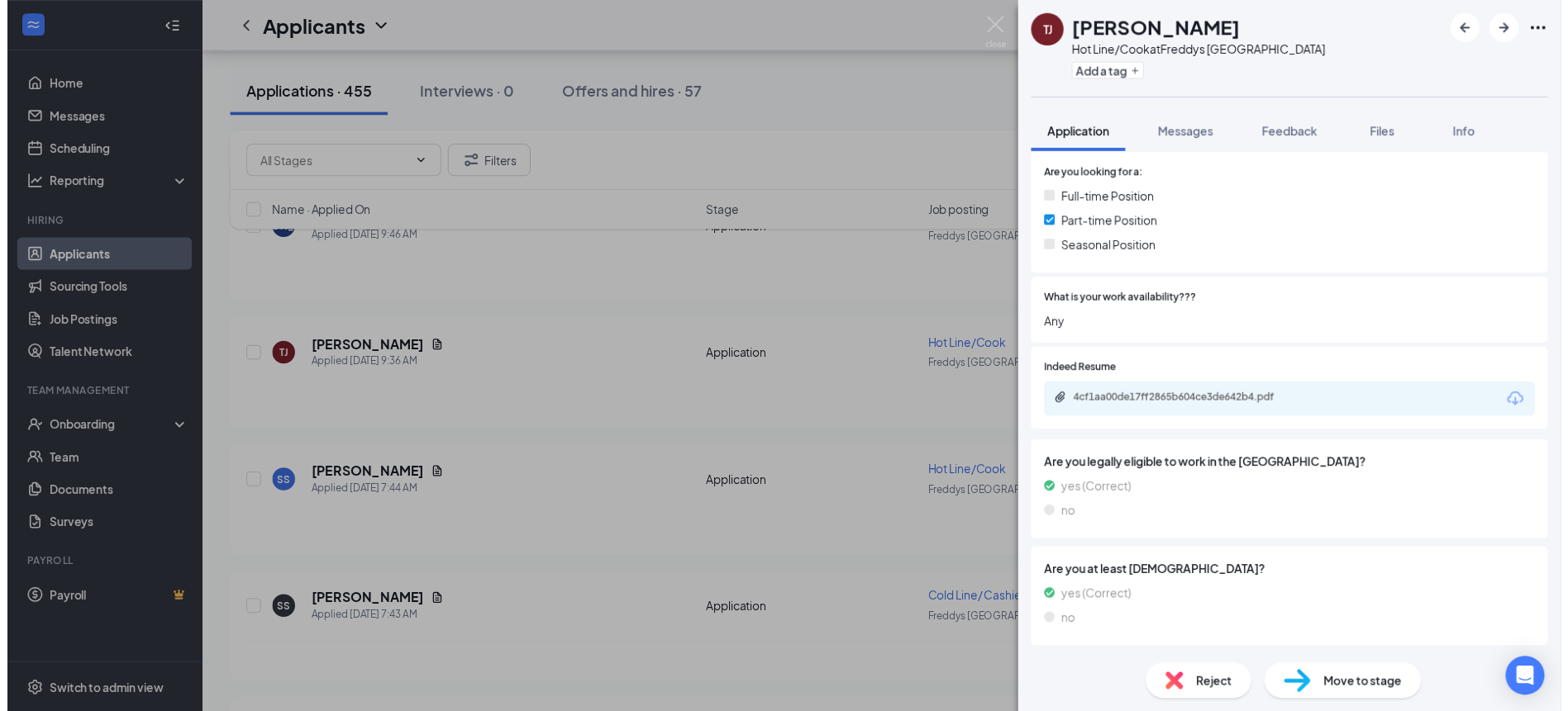
scroll to position [384, 0]
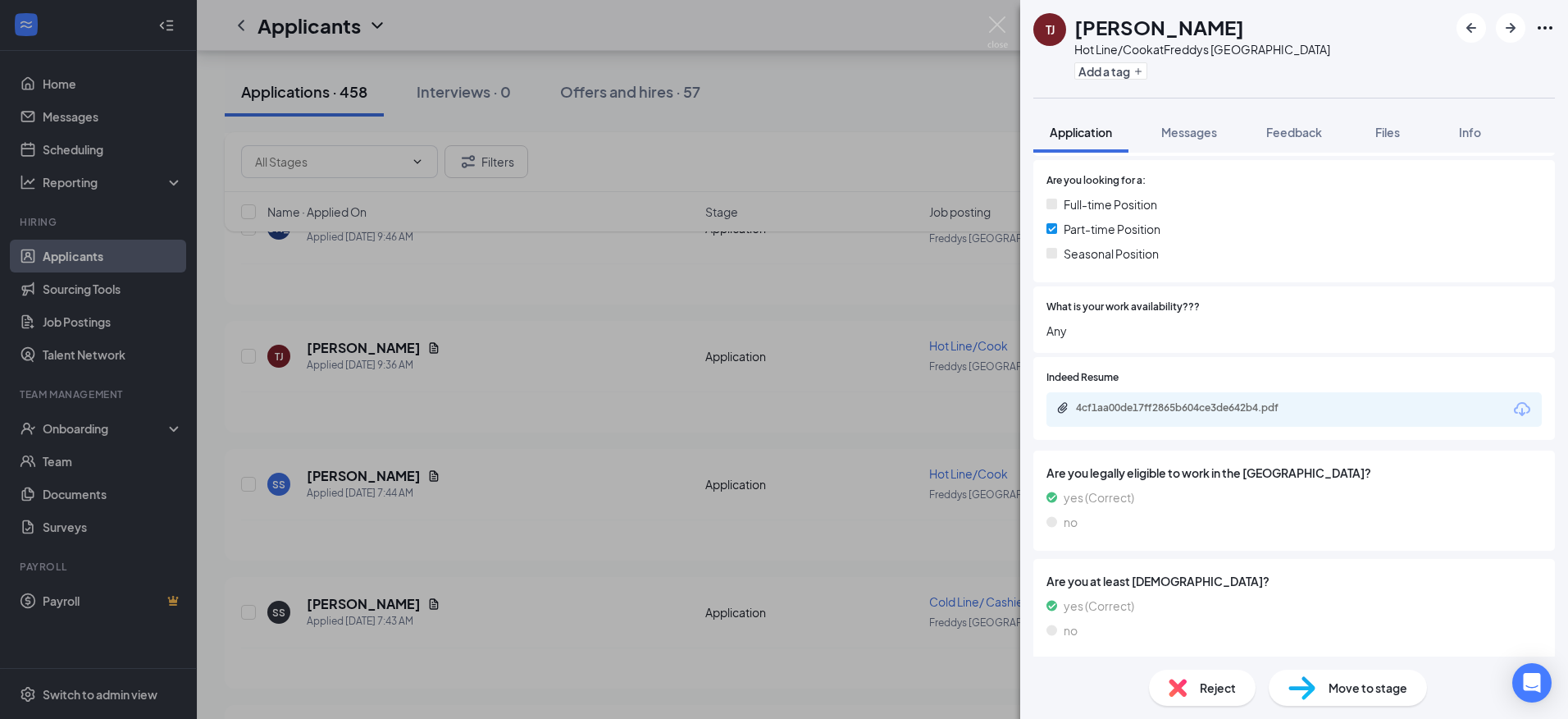
click at [506, 404] on div "TJ TAsha Johnson Hot Line/Cook at Freddys West Monroe Add a tag Application Mes…" at bounding box center [784, 360] width 1568 height 719
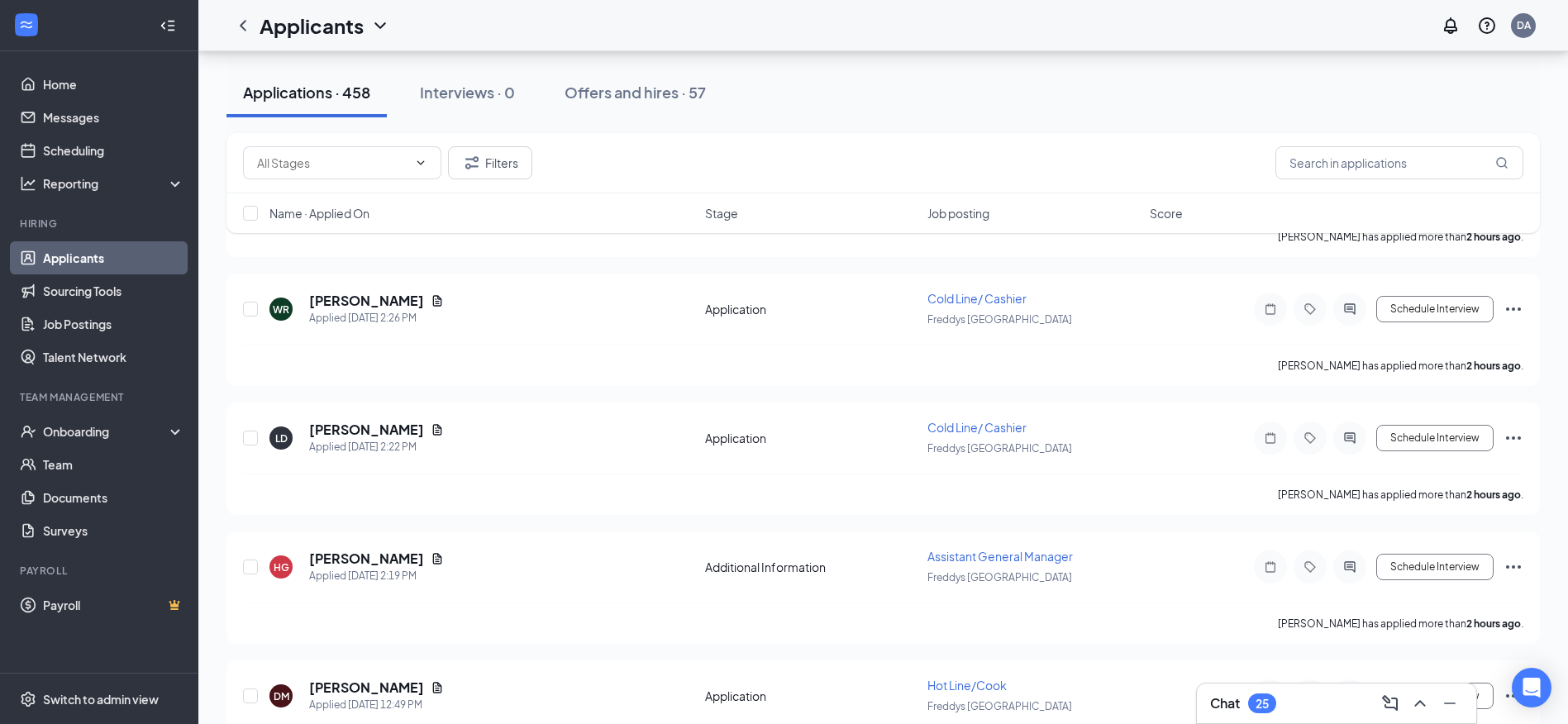
scroll to position [909, 0]
